Goal: Check status: Check status

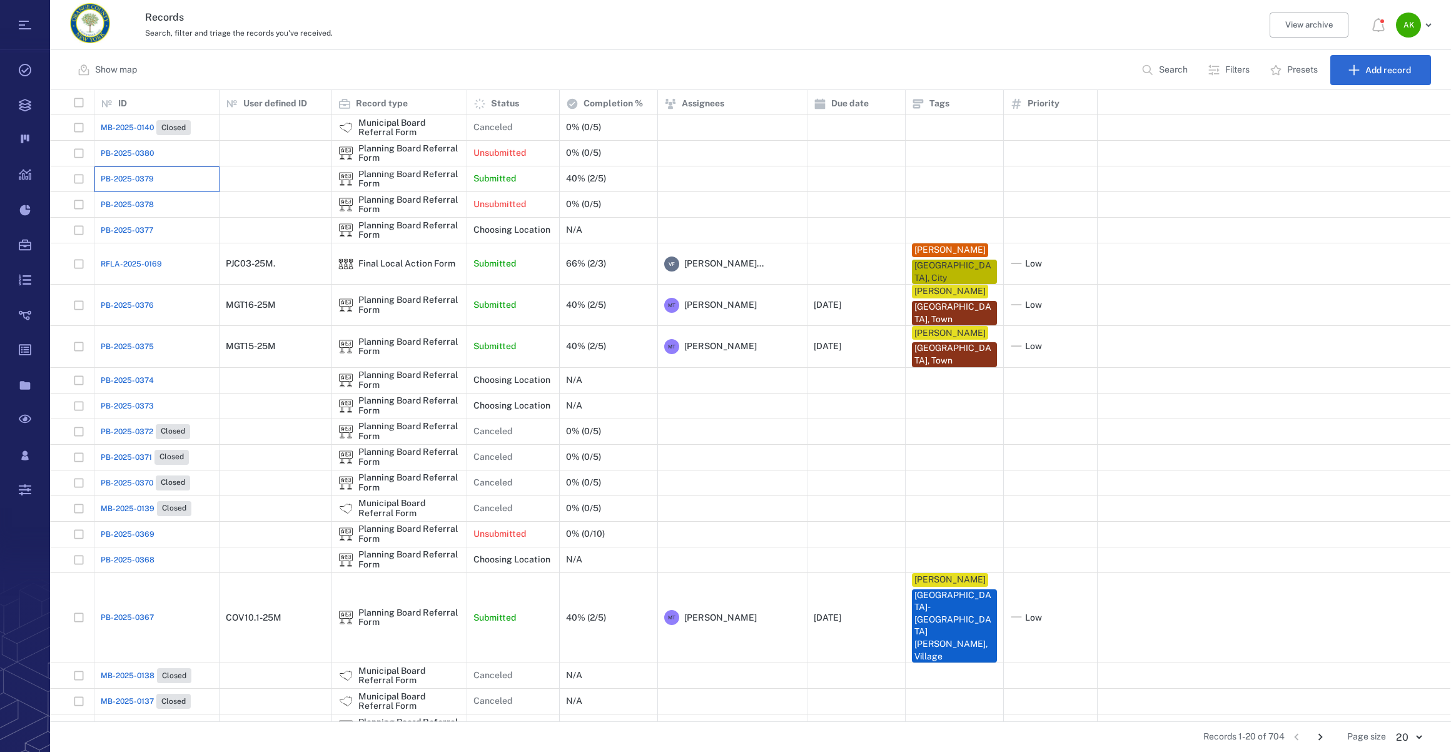
click at [130, 186] on div "PB-2025-0379" at bounding box center [157, 178] width 112 height 25
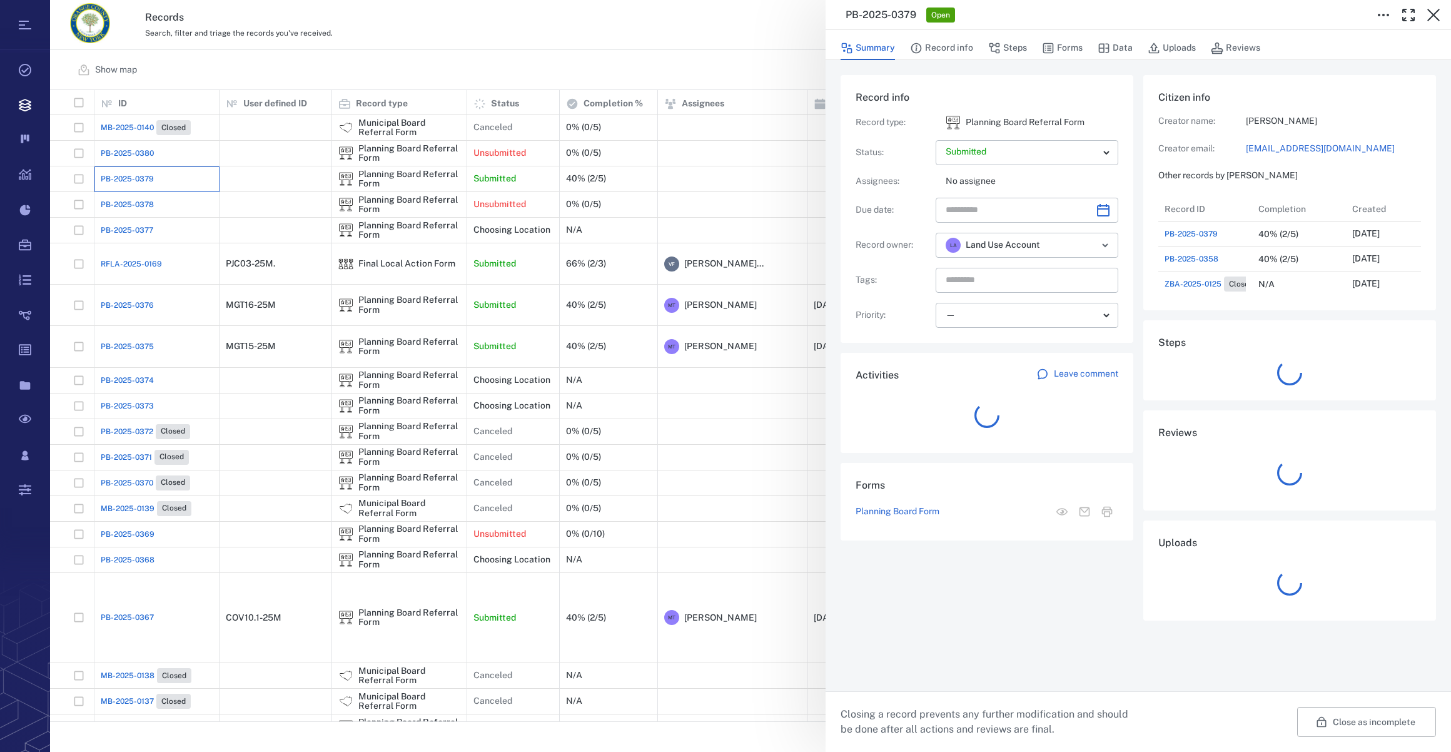
scroll to position [9, 9]
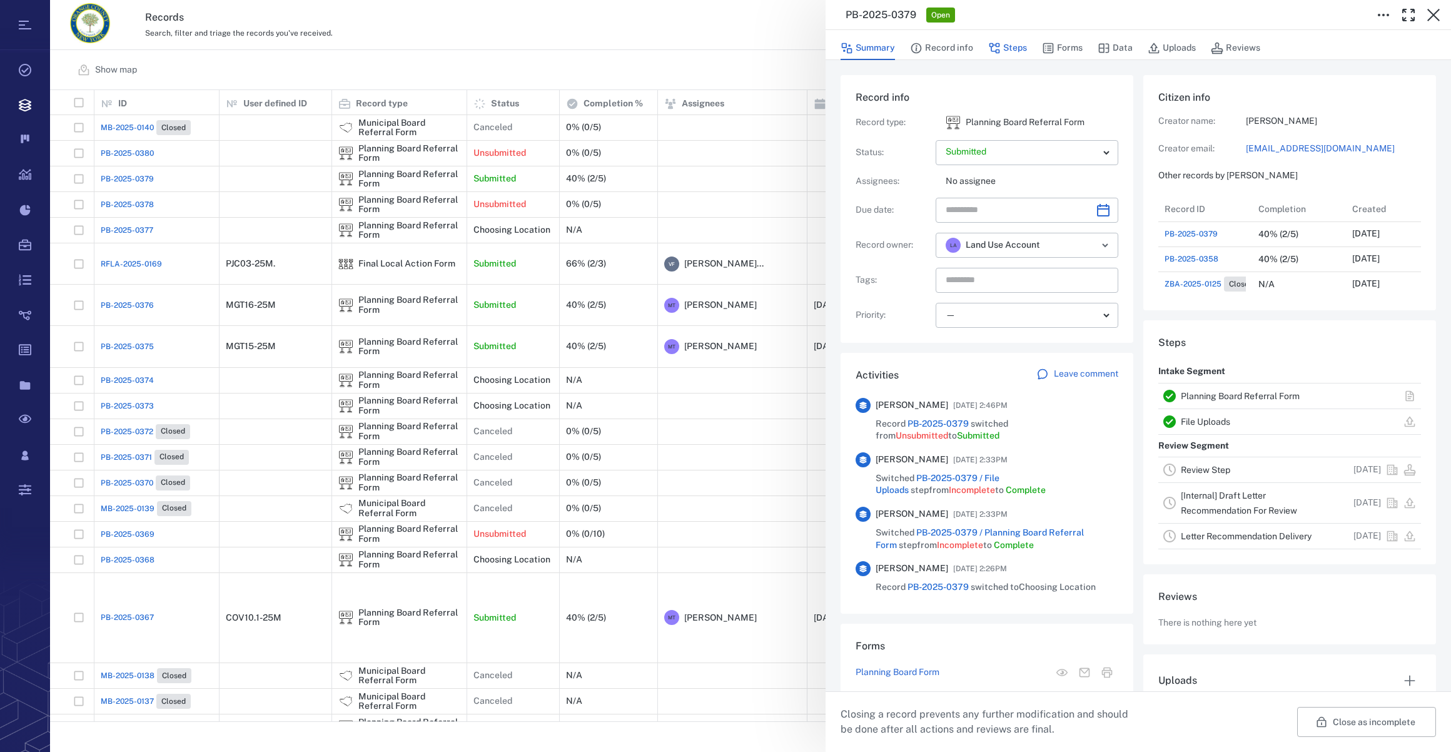
click at [1022, 48] on button "Steps" at bounding box center [1007, 48] width 39 height 24
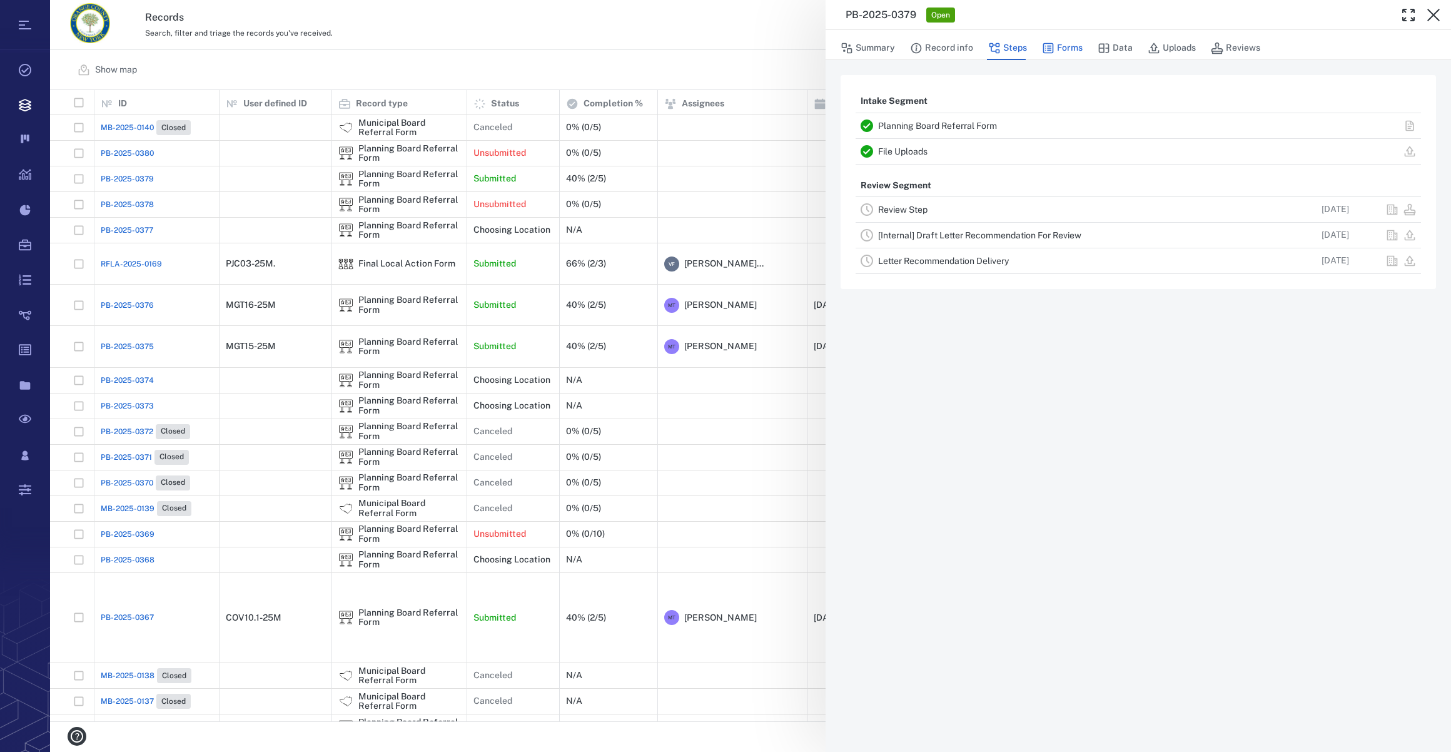
click at [1046, 48] on icon "button" at bounding box center [1048, 48] width 11 height 11
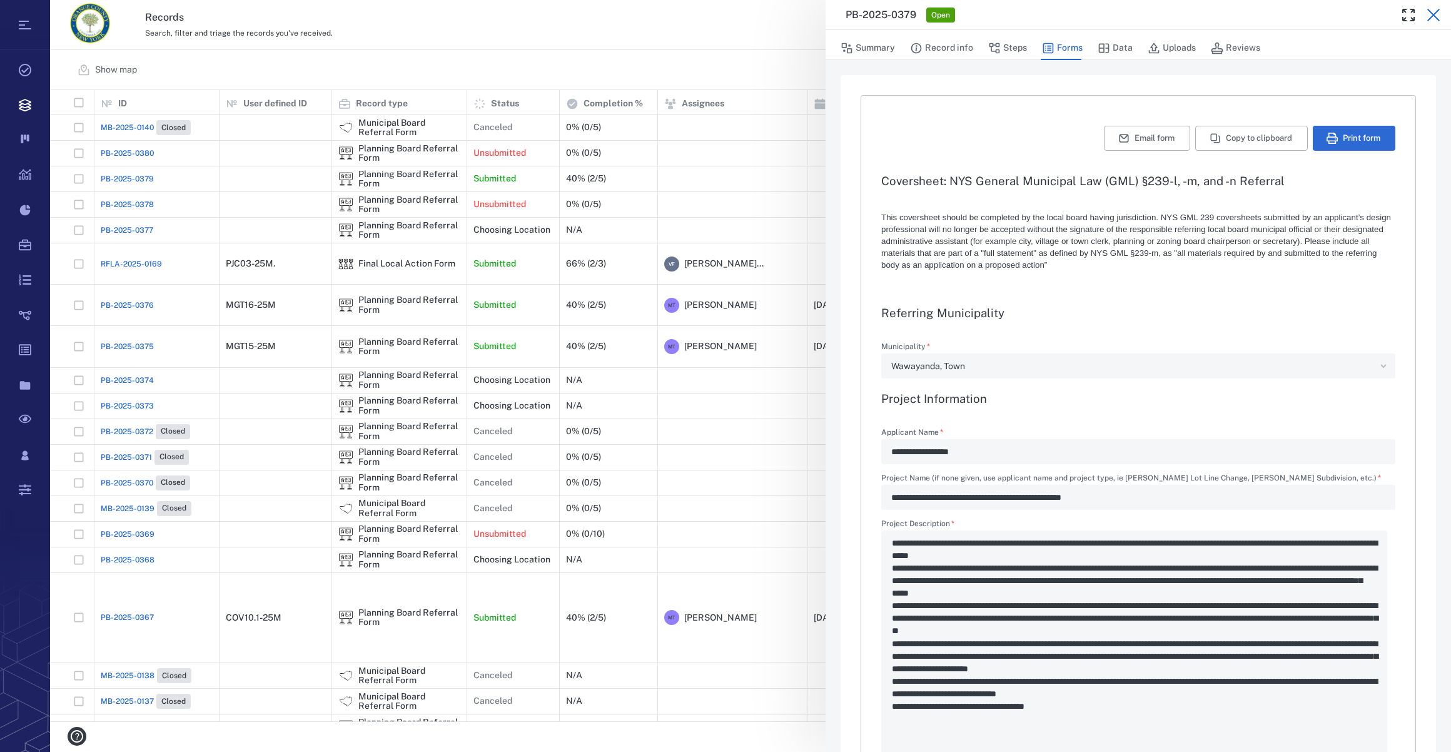
click at [1076, 13] on icon "button" at bounding box center [1433, 15] width 13 height 13
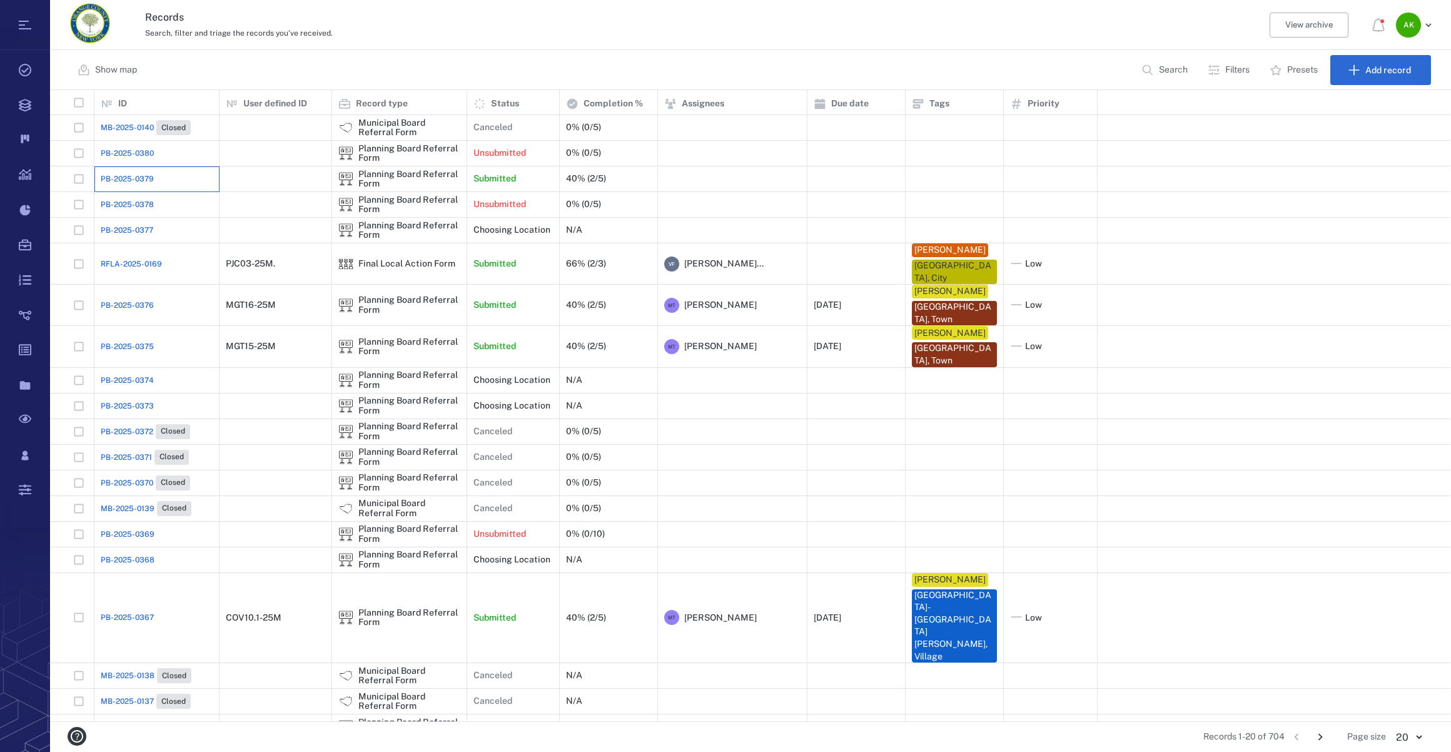
click at [175, 181] on div "PB-2025-0379" at bounding box center [157, 178] width 112 height 25
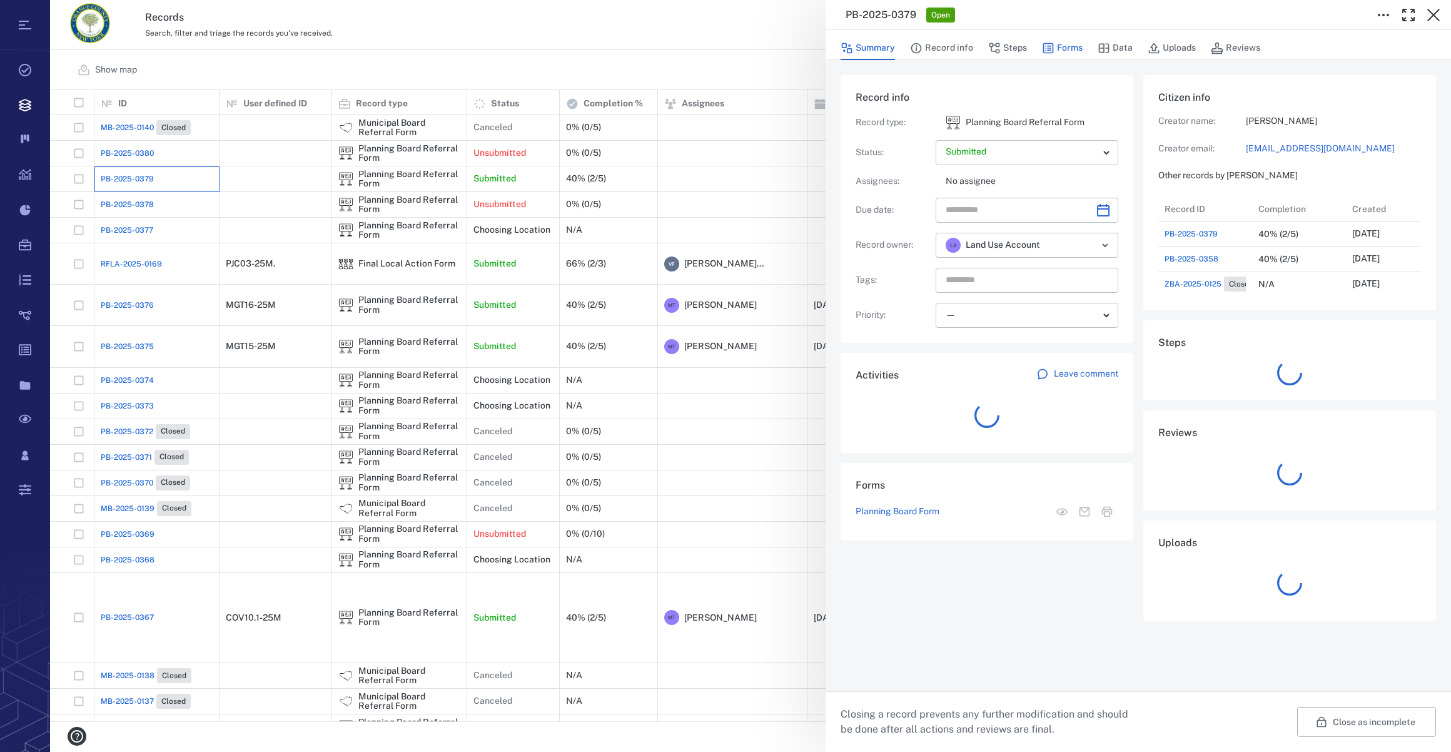
scroll to position [9, 9]
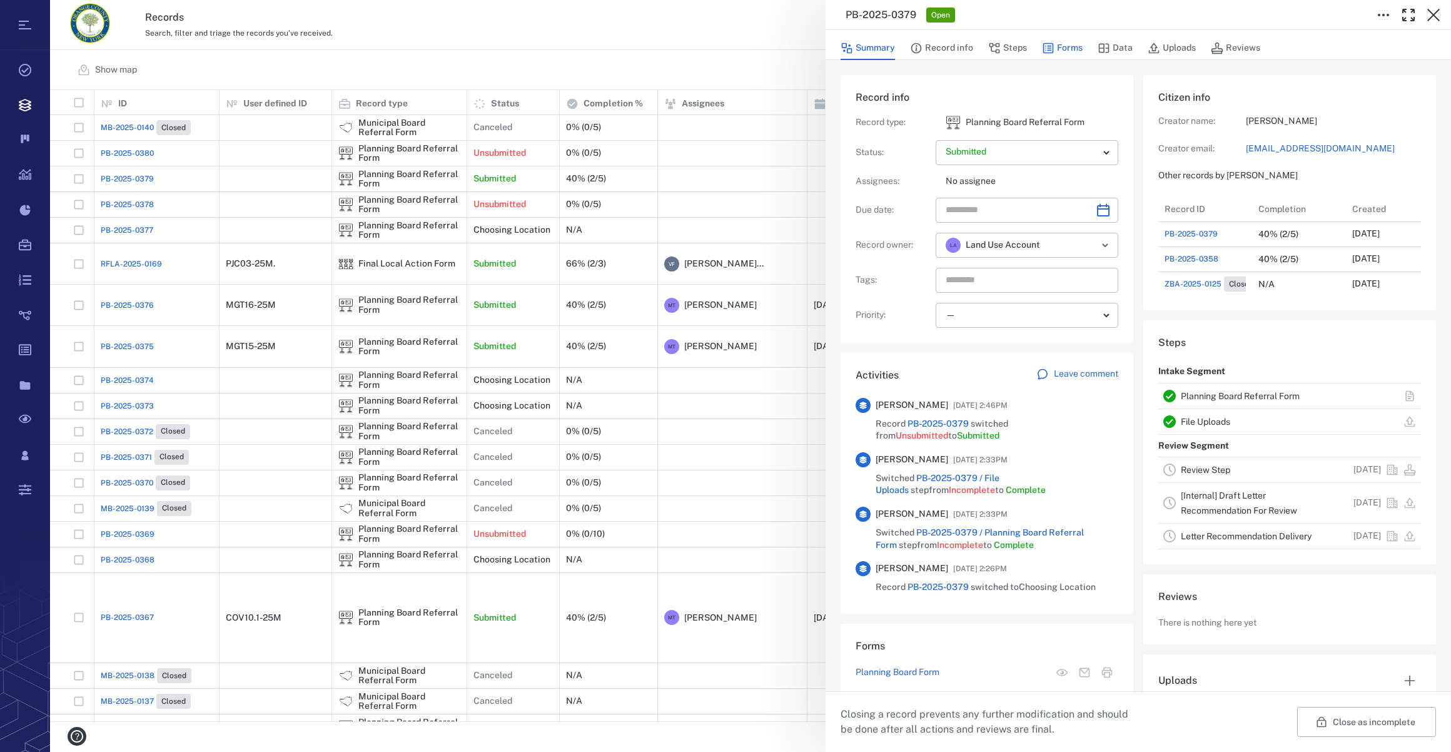
click at [1068, 49] on button "Forms" at bounding box center [1062, 48] width 41 height 24
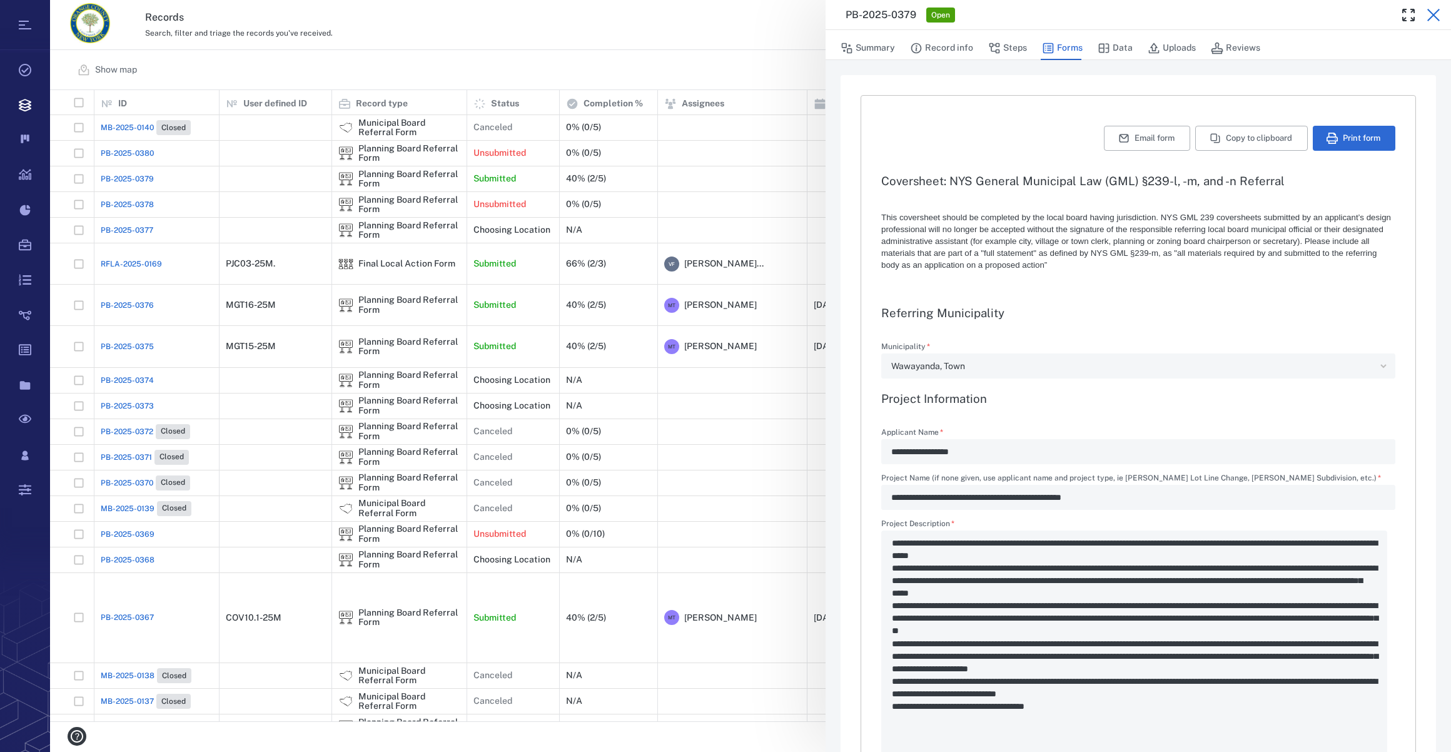
click at [1076, 11] on icon "button" at bounding box center [1433, 15] width 13 height 13
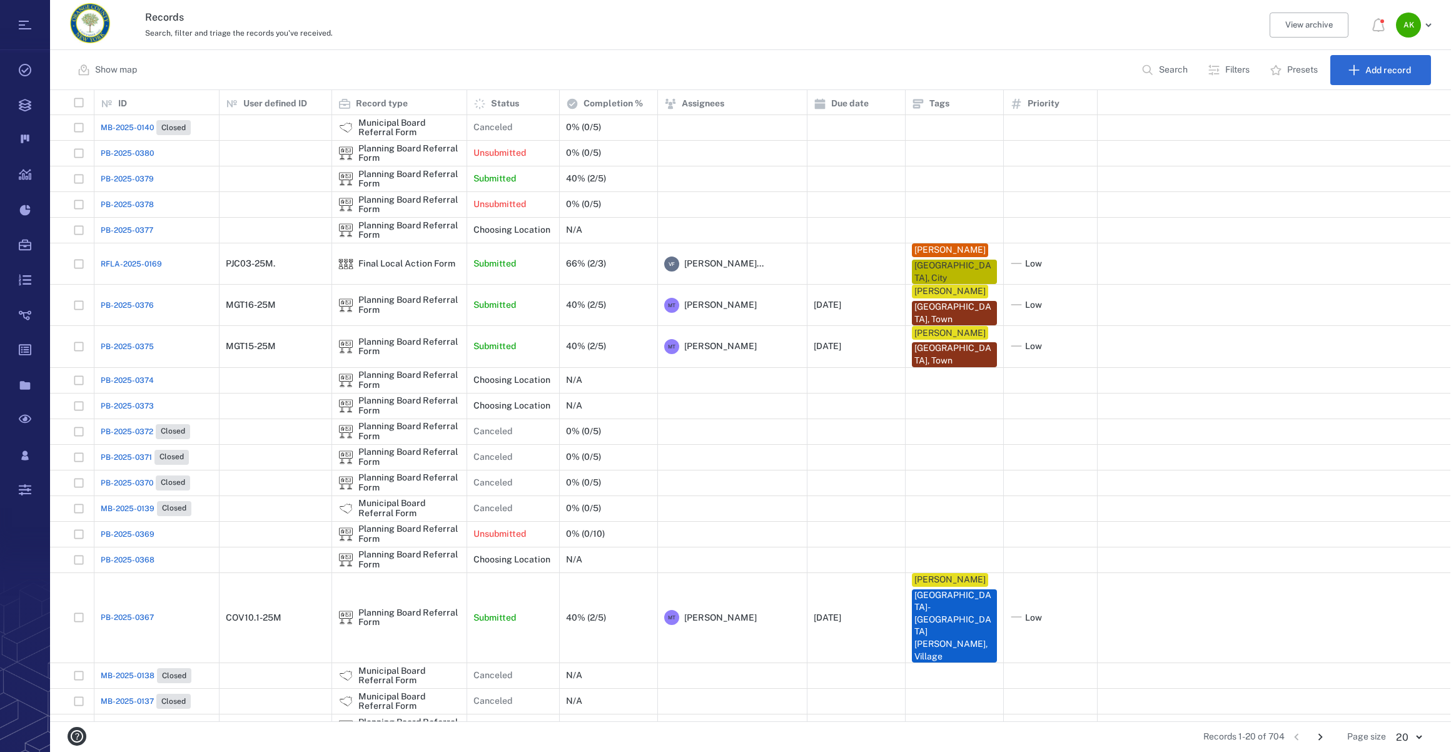
click at [115, 181] on span "PB-2025-0379" at bounding box center [127, 178] width 53 height 11
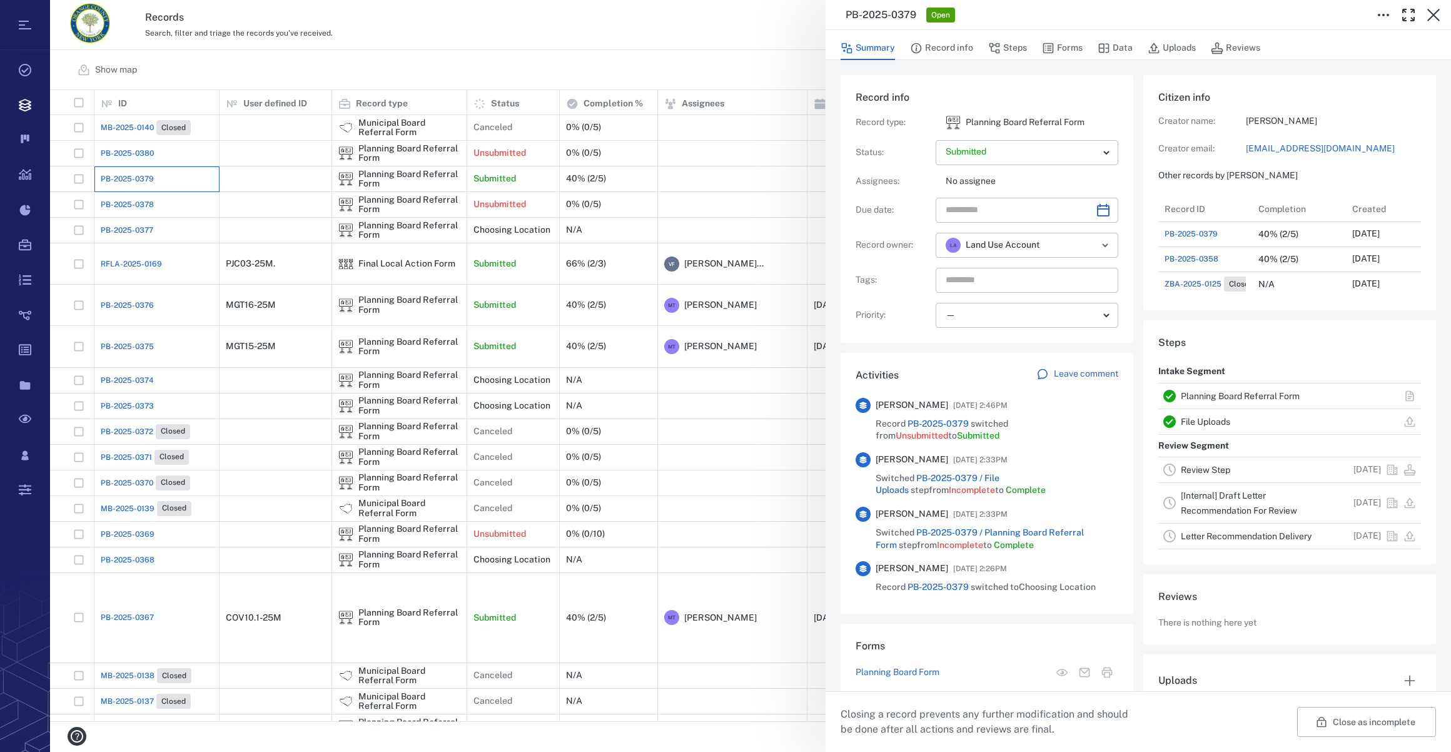
scroll to position [9, 9]
click at [1076, 16] on icon "button" at bounding box center [1433, 15] width 15 height 15
